Goal: Obtain resource: Obtain resource

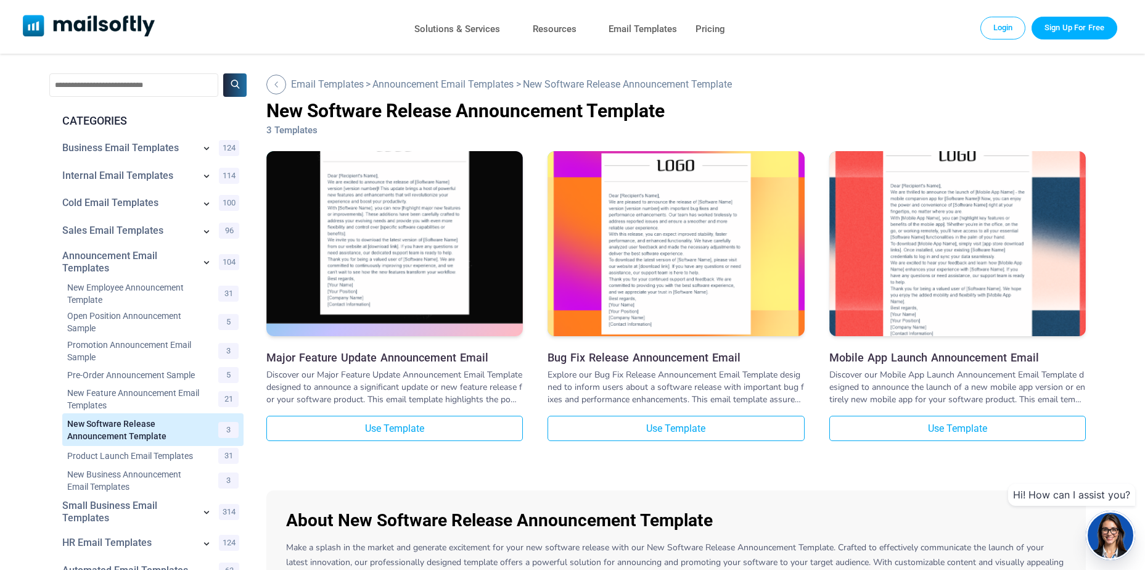
click at [403, 234] on img at bounding box center [394, 223] width 257 height 199
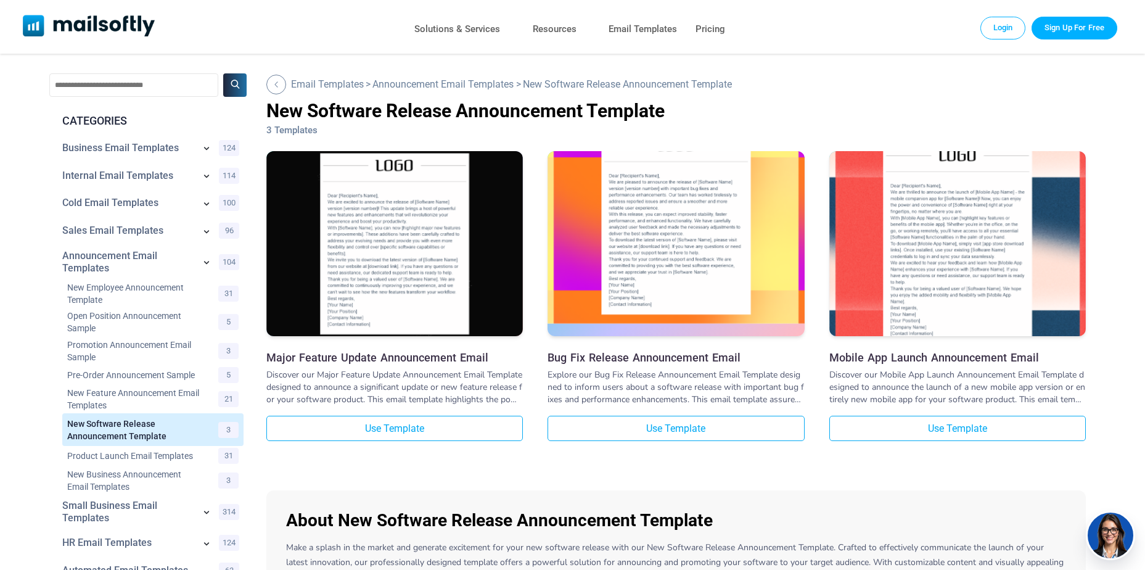
click at [692, 257] on img at bounding box center [676, 223] width 257 height 199
